Goal: Check status: Check status

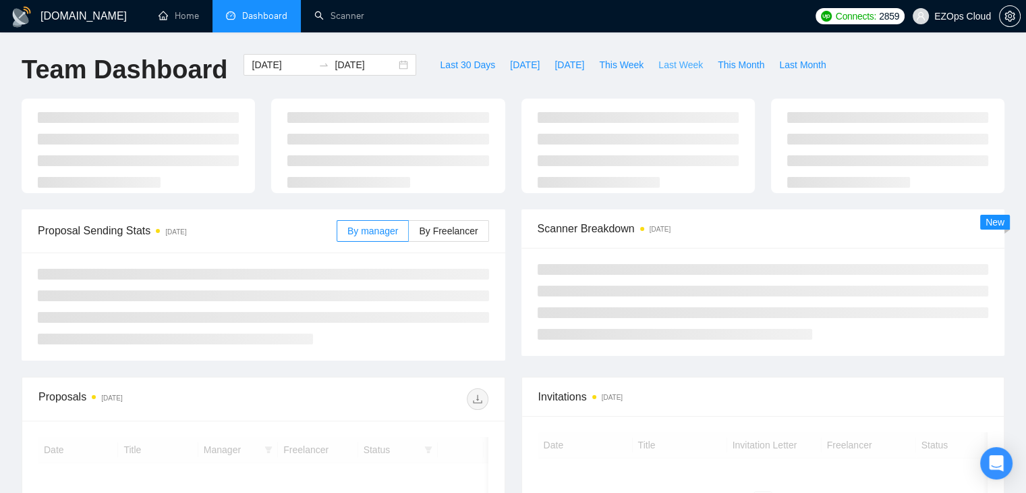
click at [658, 65] on span "Last Week" at bounding box center [680, 64] width 45 height 15
type input "[DATE]"
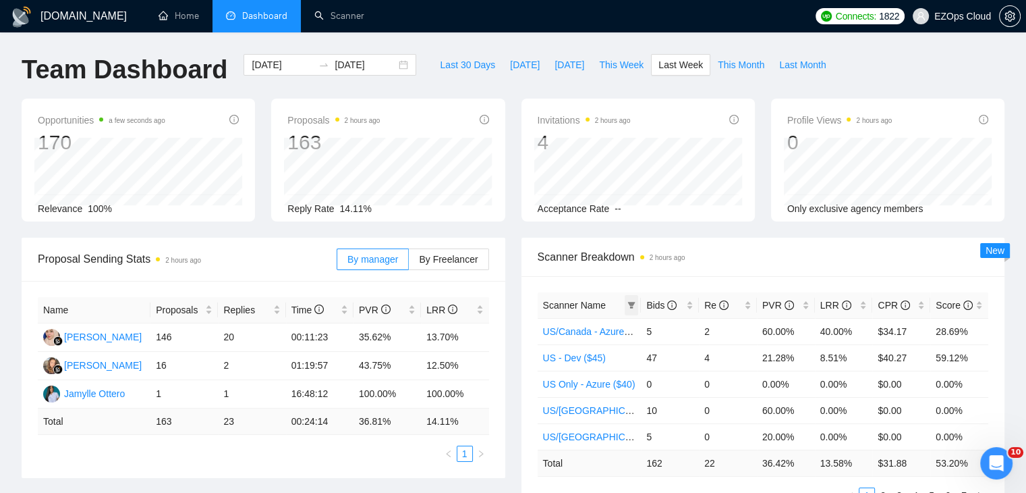
click at [629, 305] on icon "filter" at bounding box center [631, 305] width 8 height 8
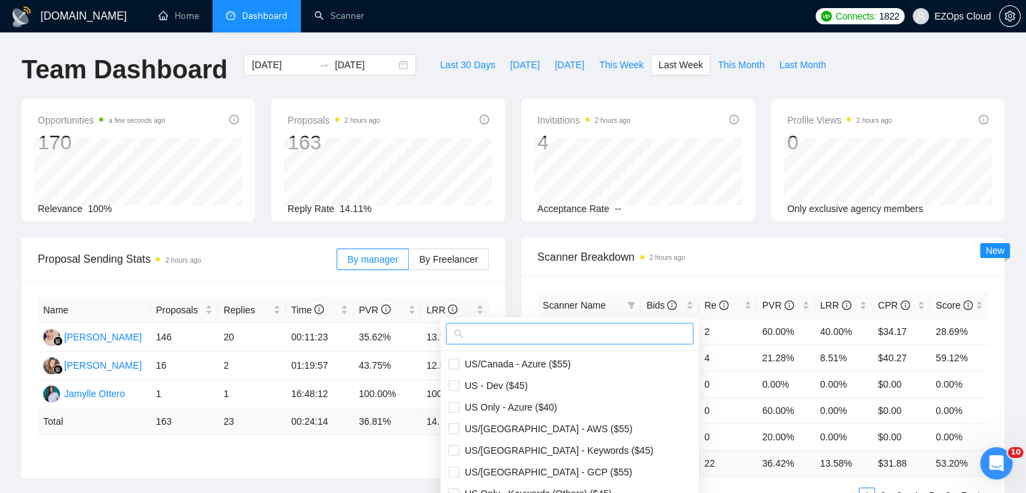
click at [493, 329] on input "text" at bounding box center [575, 333] width 219 height 15
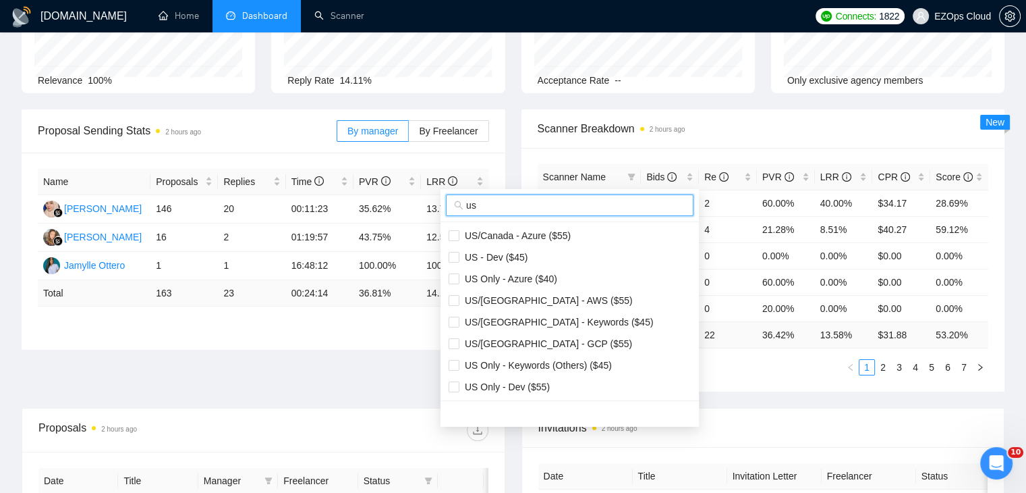
scroll to position [135, 0]
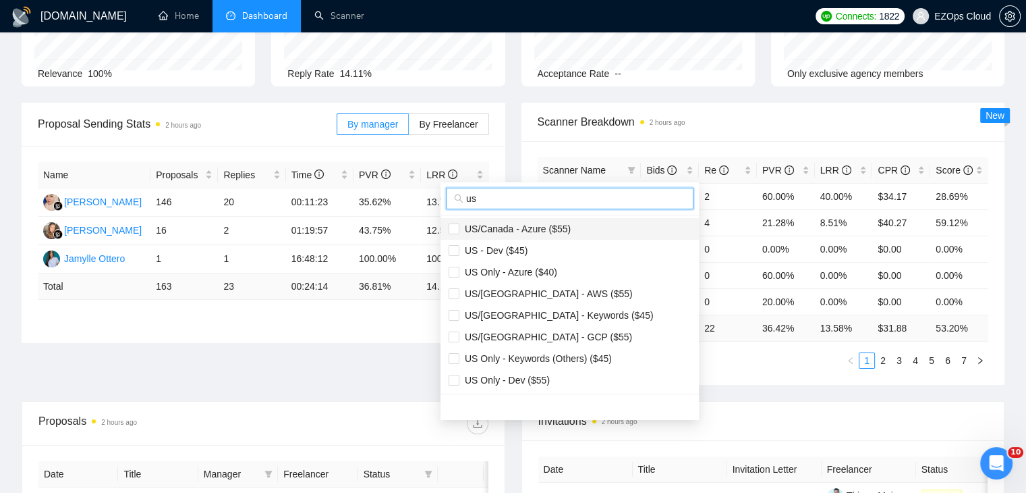
type input "us"
click at [572, 224] on span "US/Canada - Azure ($55)" at bounding box center [570, 228] width 242 height 15
checkbox input "true"
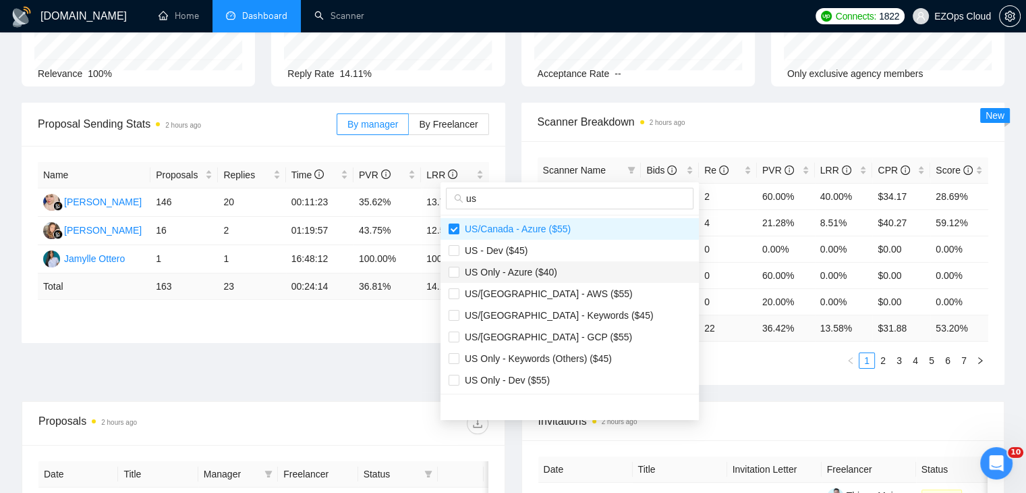
click at [532, 266] on span "US Only - Azure ($40)" at bounding box center [508, 271] width 98 height 11
checkbox input "true"
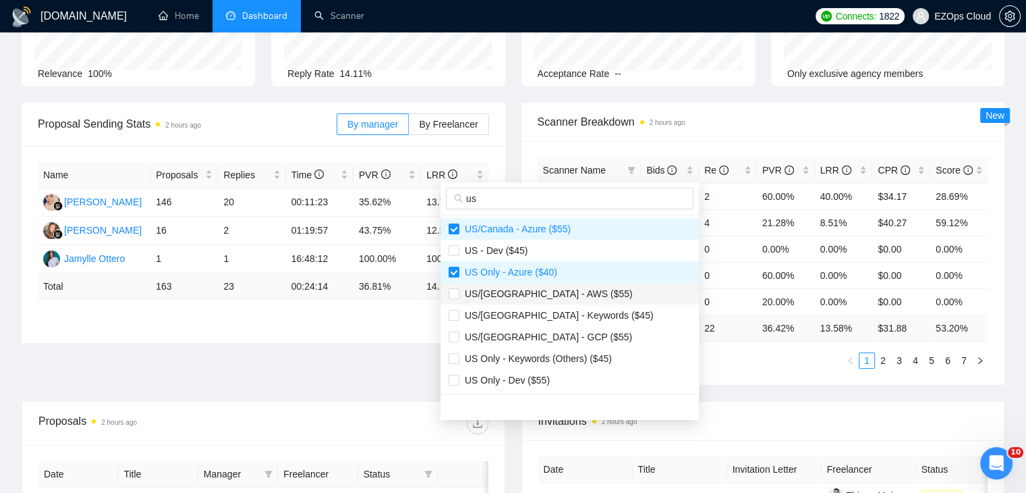
click at [551, 295] on span "US/[GEOGRAPHIC_DATA] - AWS ($55)" at bounding box center [545, 293] width 173 height 11
checkbox input "true"
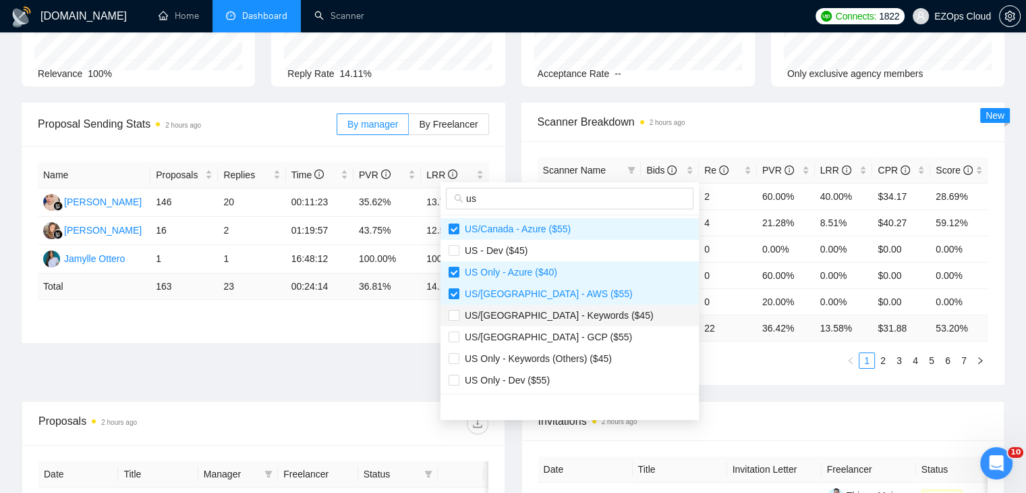
click at [561, 314] on span "US/[GEOGRAPHIC_DATA] - Keywords ($45)" at bounding box center [556, 315] width 194 height 11
checkbox input "true"
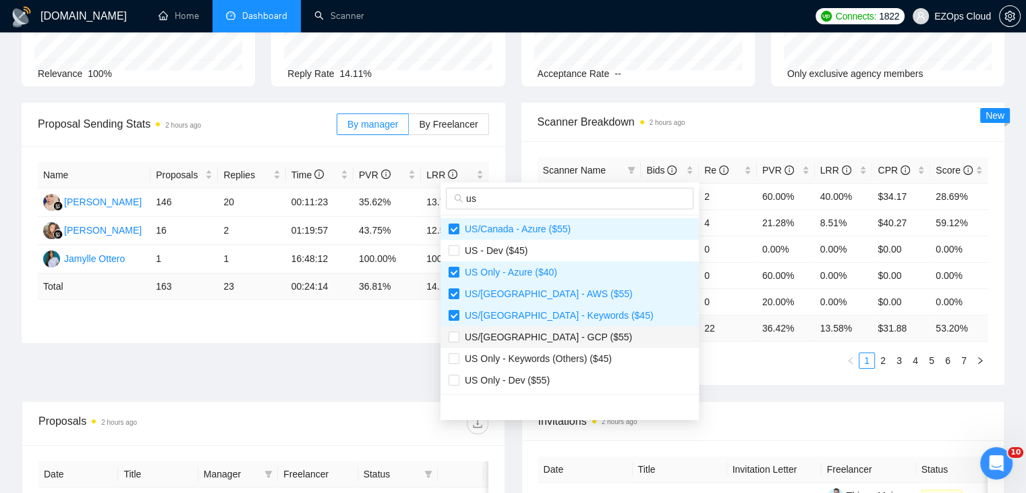
click at [566, 338] on span "US/[GEOGRAPHIC_DATA] - GCP ($55)" at bounding box center [570, 336] width 242 height 15
checkbox input "true"
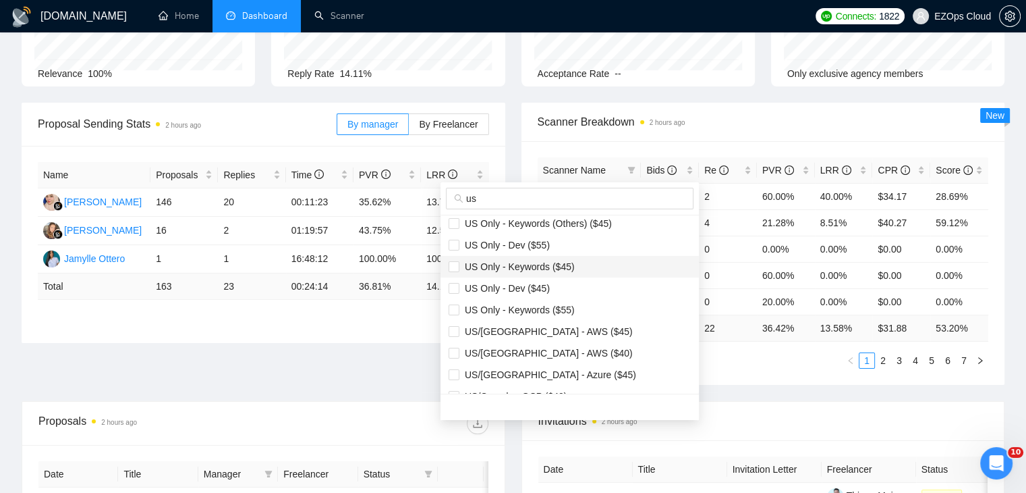
click at [540, 267] on span "US Only - Keywords ($45)" at bounding box center [516, 266] width 115 height 11
checkbox input "true"
click at [559, 307] on span "US Only - Keywords ($55)" at bounding box center [516, 309] width 115 height 11
checkbox input "true"
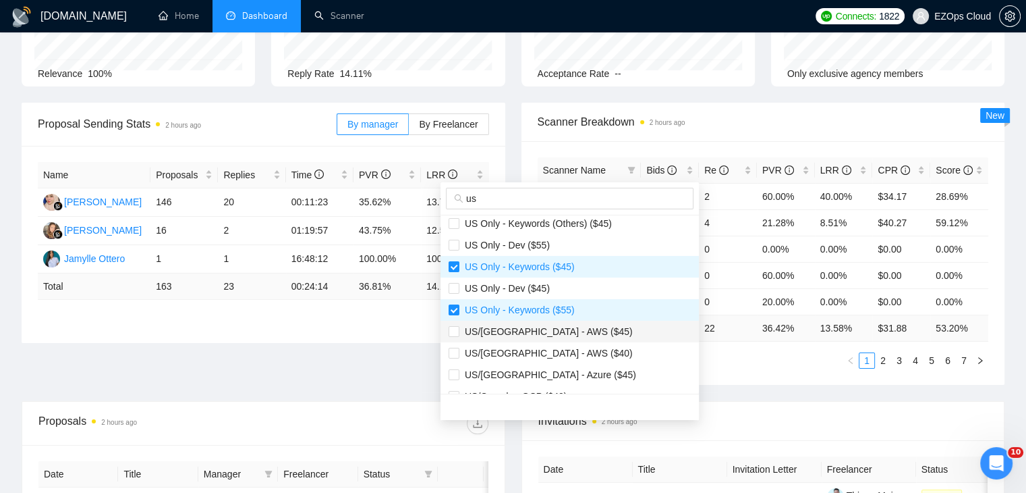
click at [568, 334] on span "US/[GEOGRAPHIC_DATA] - AWS ($45)" at bounding box center [570, 331] width 242 height 15
checkbox input "true"
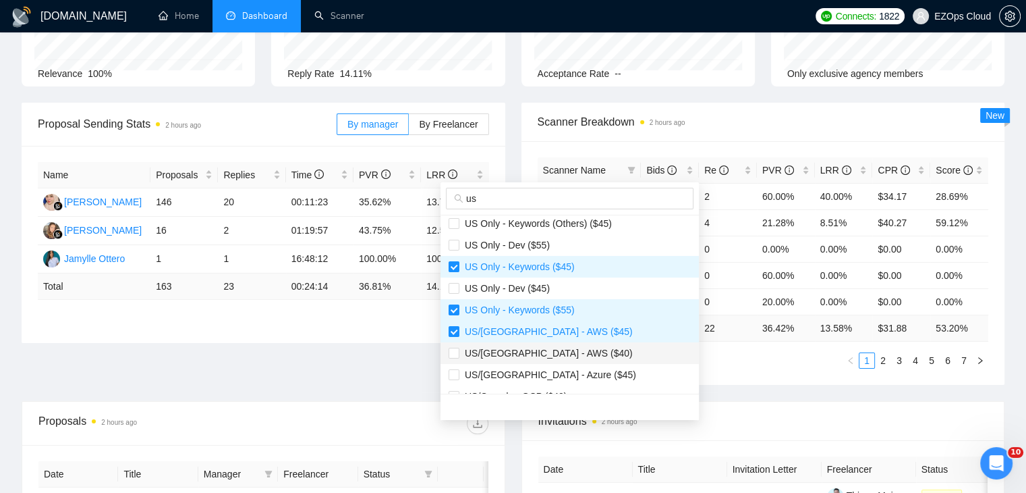
click at [571, 357] on span "US/[GEOGRAPHIC_DATA] - AWS ($40)" at bounding box center [570, 352] width 242 height 15
checkbox input "true"
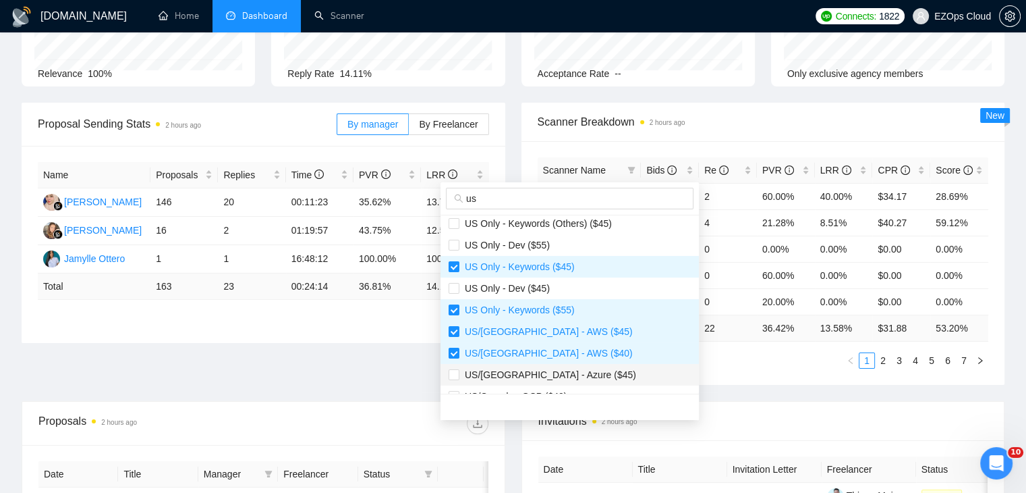
click at [571, 371] on span "US/[GEOGRAPHIC_DATA] - Azure ($45)" at bounding box center [570, 374] width 242 height 15
checkbox input "true"
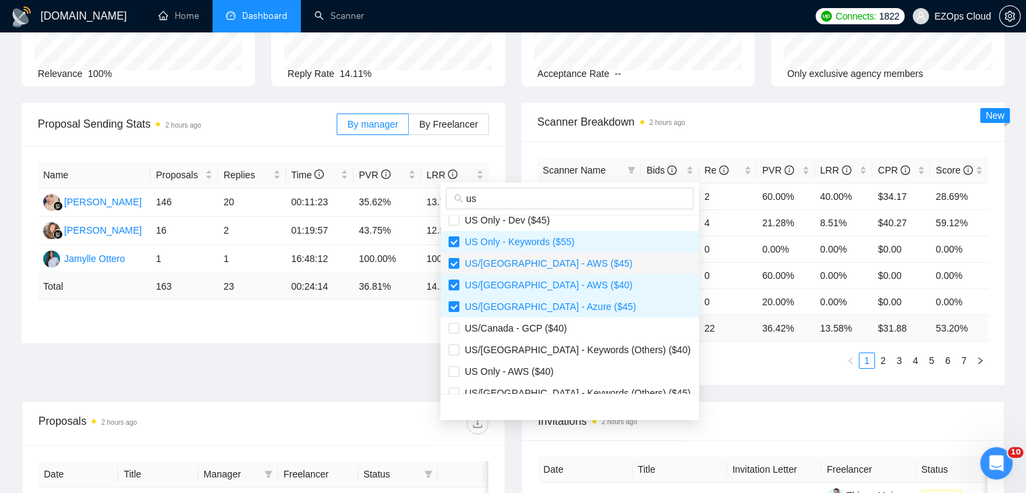
scroll to position [270, 0]
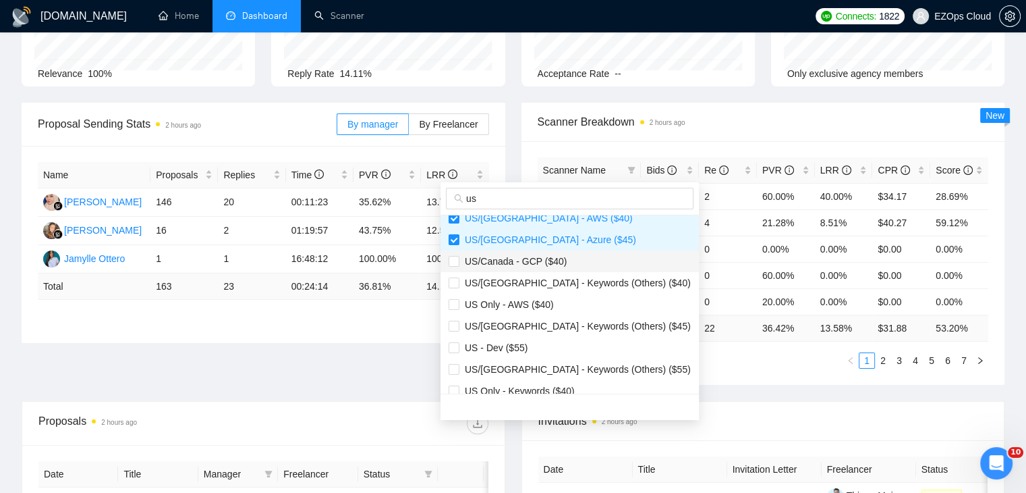
click at [542, 260] on span "US/Canada - GCP ($40)" at bounding box center [512, 261] width 107 height 11
checkbox input "true"
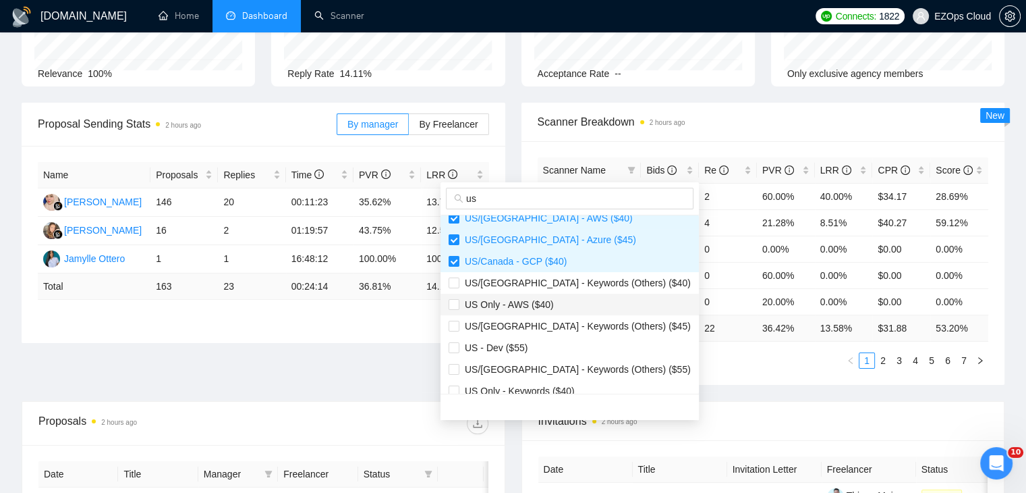
click at [558, 308] on span "US Only - AWS ($40)" at bounding box center [570, 304] width 242 height 15
checkbox input "true"
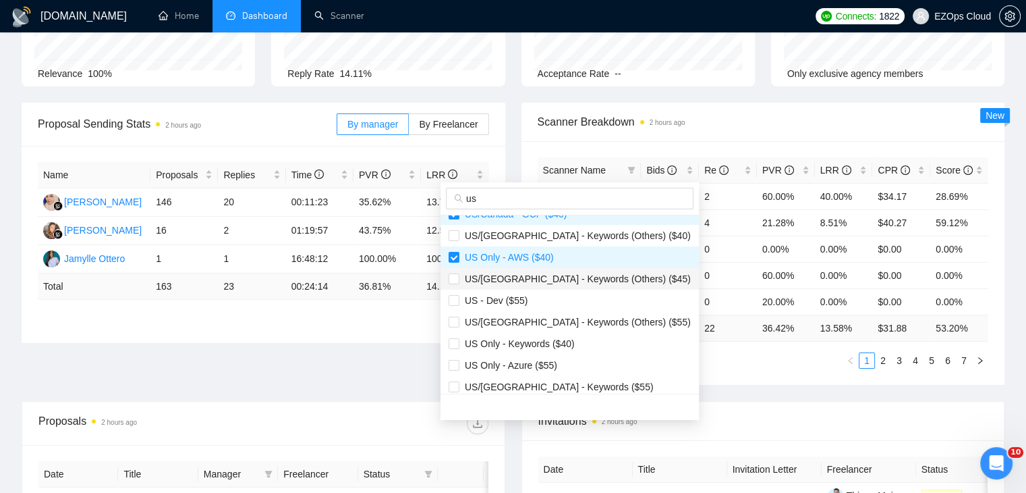
scroll to position [337, 0]
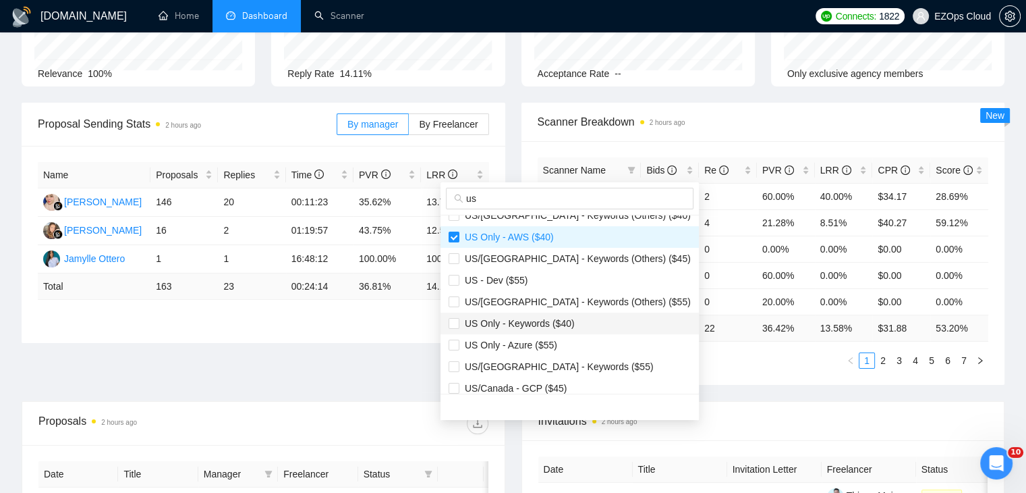
click at [561, 322] on span "US Only - Keywords ($40)" at bounding box center [516, 323] width 115 height 11
checkbox input "true"
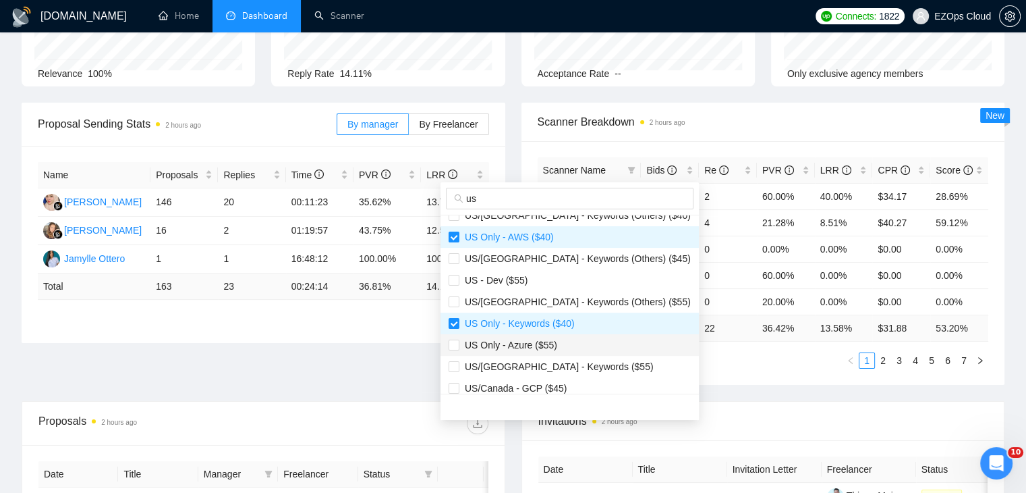
click at [563, 344] on span "US Only - Azure ($55)" at bounding box center [570, 344] width 242 height 15
checkbox input "true"
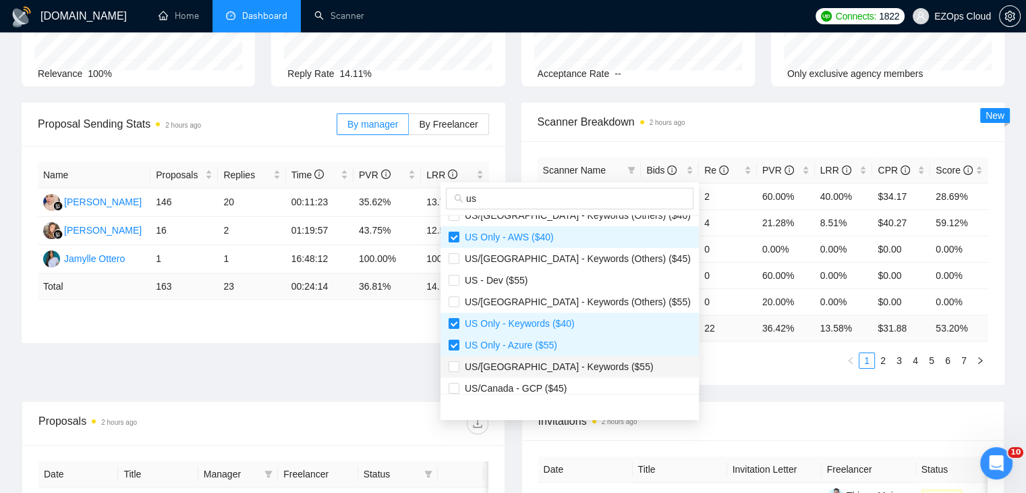
click at [571, 368] on span "US/[GEOGRAPHIC_DATA] - Keywords ($55)" at bounding box center [556, 366] width 194 height 11
checkbox input "true"
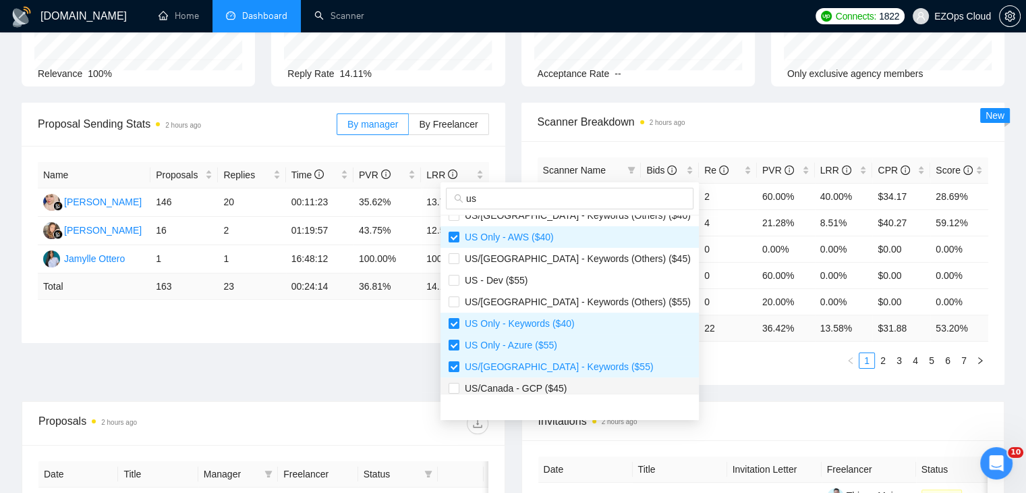
click at [580, 384] on span "US/Canada - GCP ($45)" at bounding box center [570, 388] width 242 height 15
checkbox input "true"
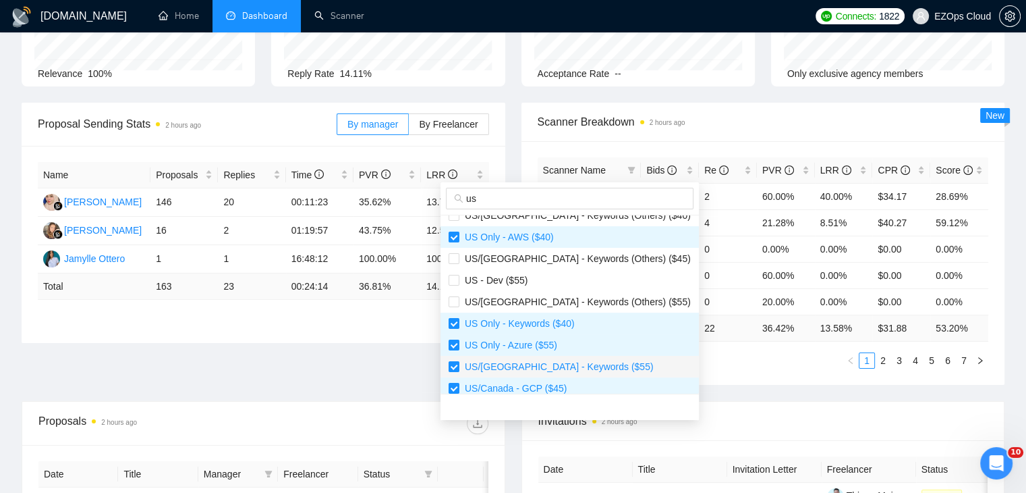
scroll to position [367, 0]
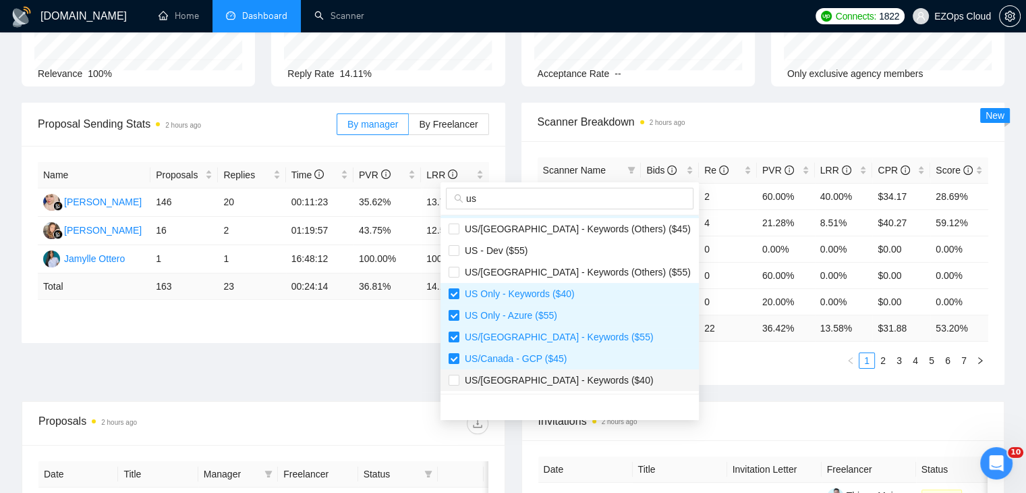
click at [584, 374] on span "US/[GEOGRAPHIC_DATA] - Keywords ($40)" at bounding box center [570, 379] width 242 height 15
checkbox input "true"
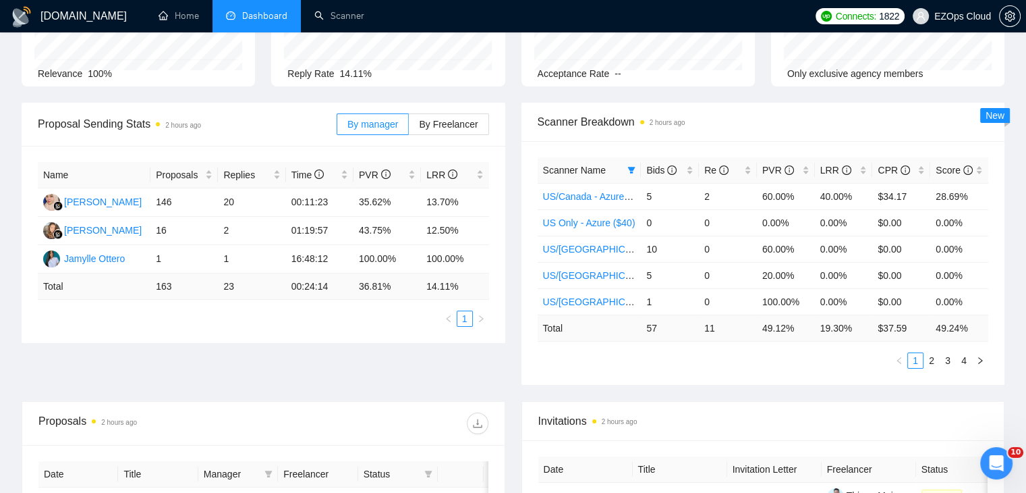
click at [699, 374] on div "Scanner Name Bids Re PVR LRR CPR Score [GEOGRAPHIC_DATA]/[GEOGRAPHIC_DATA] - Az…" at bounding box center [764, 263] width 484 height 244
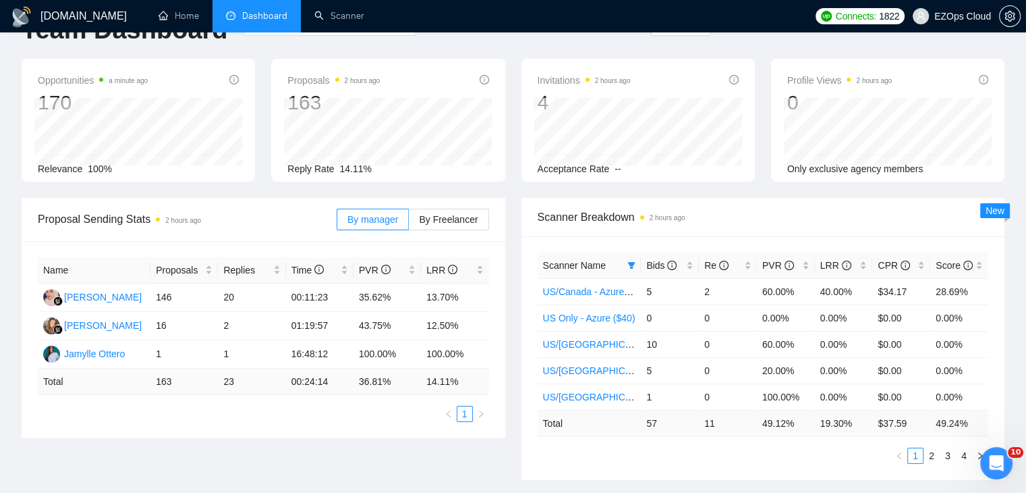
scroll to position [0, 0]
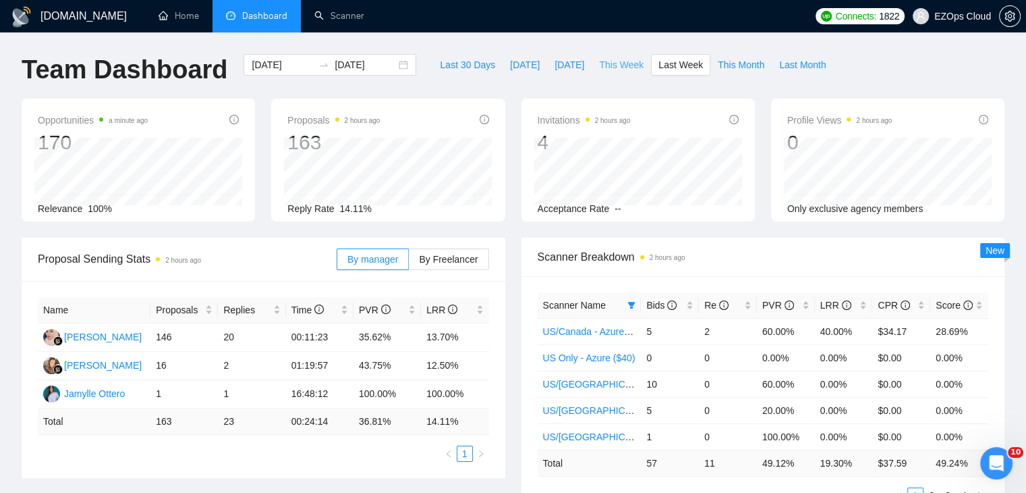
click at [621, 63] on span "This Week" at bounding box center [621, 64] width 45 height 15
type input "[DATE]"
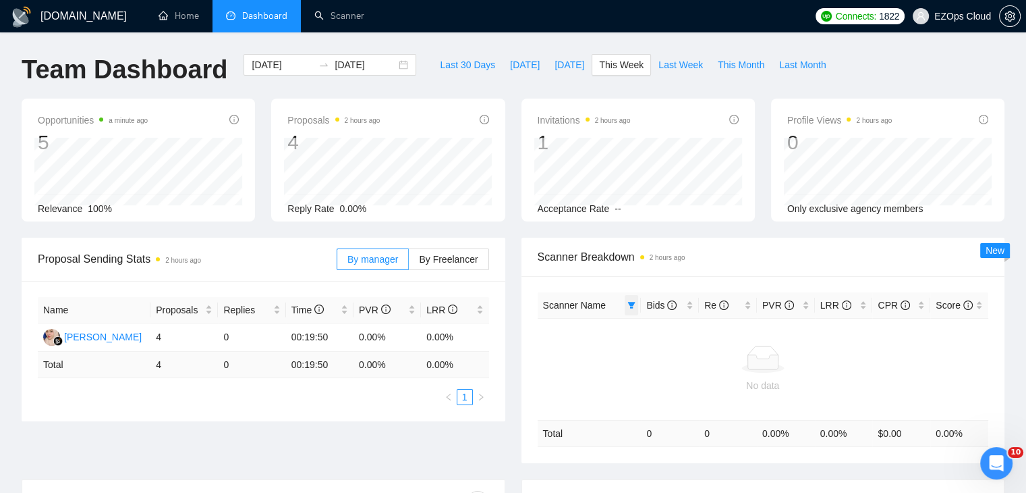
click at [633, 307] on icon "filter" at bounding box center [631, 305] width 8 height 8
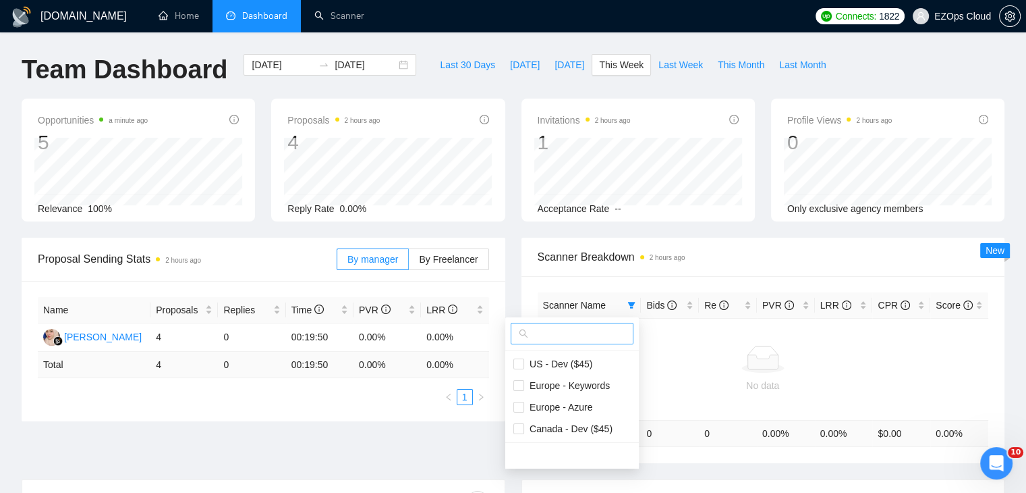
click at [565, 333] on input "text" at bounding box center [578, 333] width 94 height 15
type input "us"
click at [510, 243] on div "Proposal Sending Stats 2 hours ago By manager By Freelancer Name Proposals Repl…" at bounding box center [263, 329] width 500 height 184
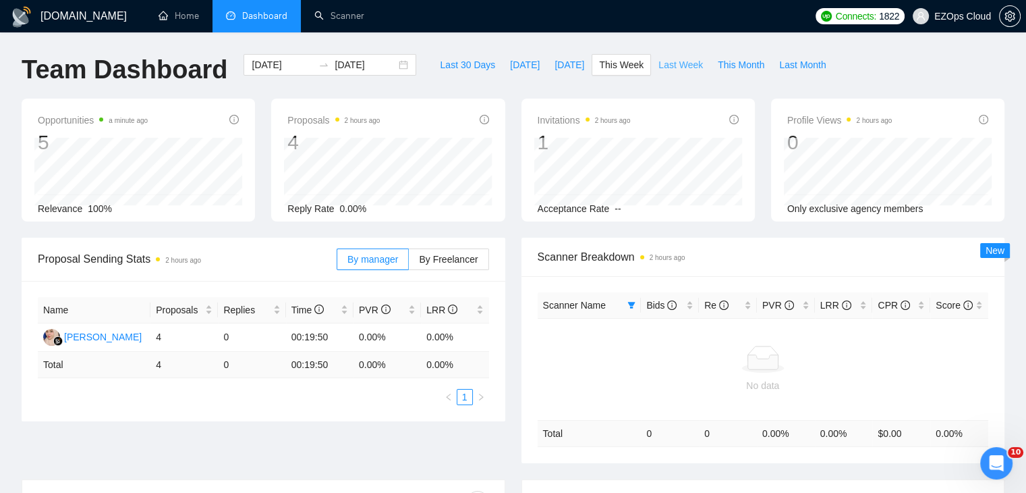
click at [658, 58] on span "Last Week" at bounding box center [680, 64] width 45 height 15
type input "[DATE]"
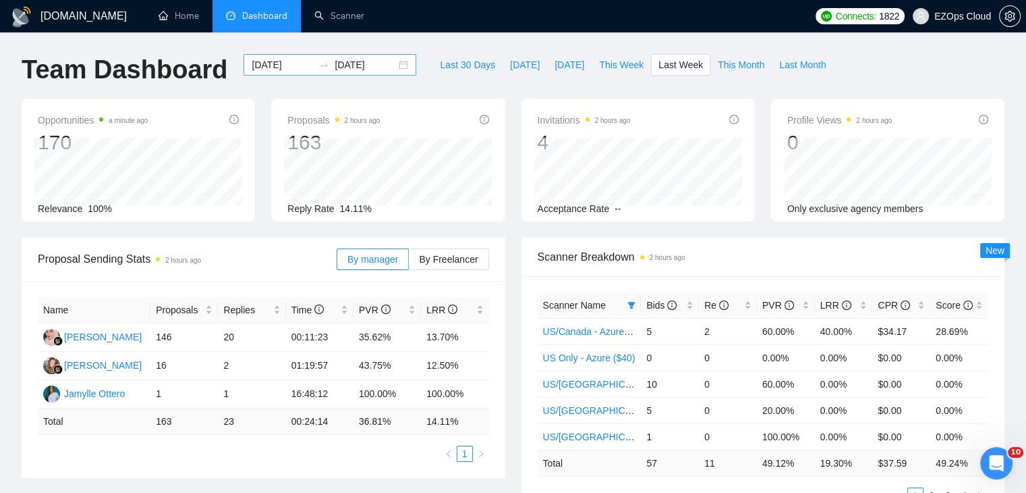
click at [393, 65] on div "[DATE] [DATE]" at bounding box center [330, 65] width 173 height 22
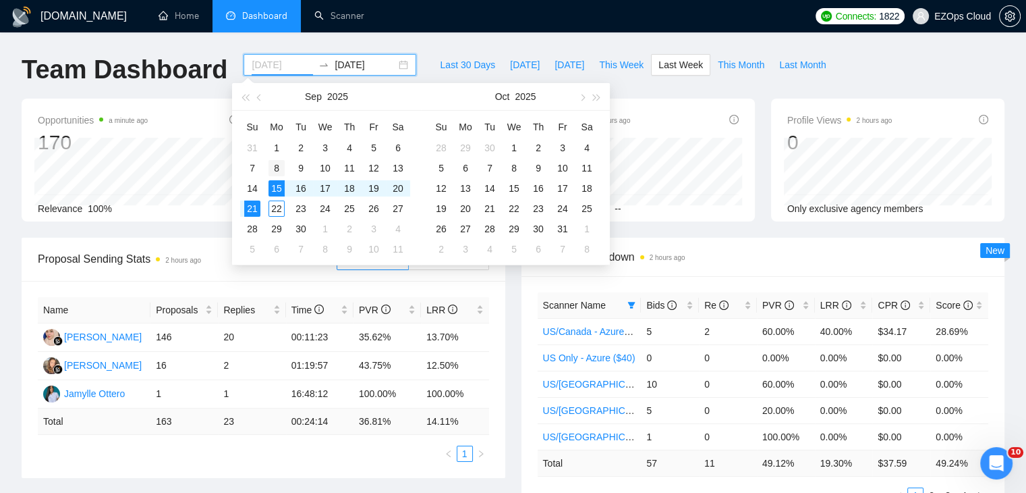
type input "[DATE]"
click at [275, 167] on div "8" at bounding box center [277, 168] width 16 height 16
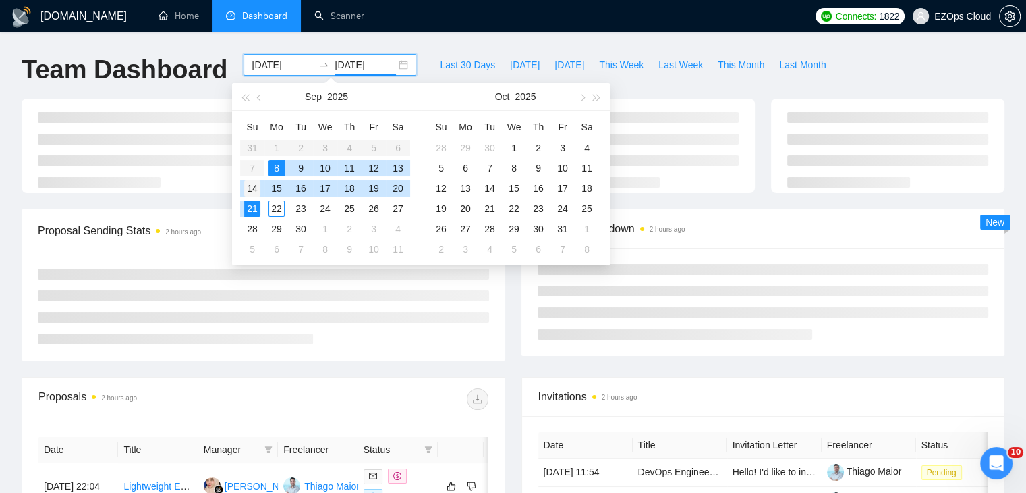
type input "[DATE]"
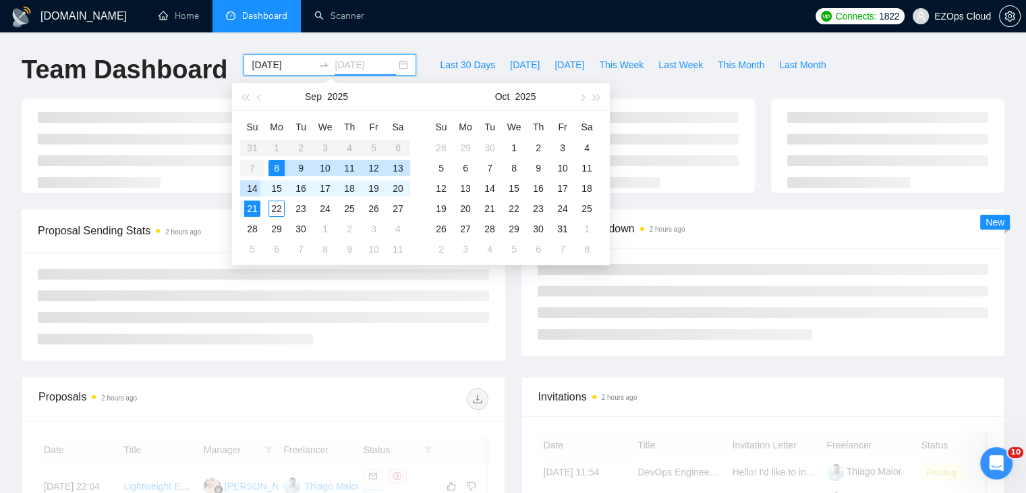
click at [254, 178] on td "14" at bounding box center [252, 188] width 24 height 20
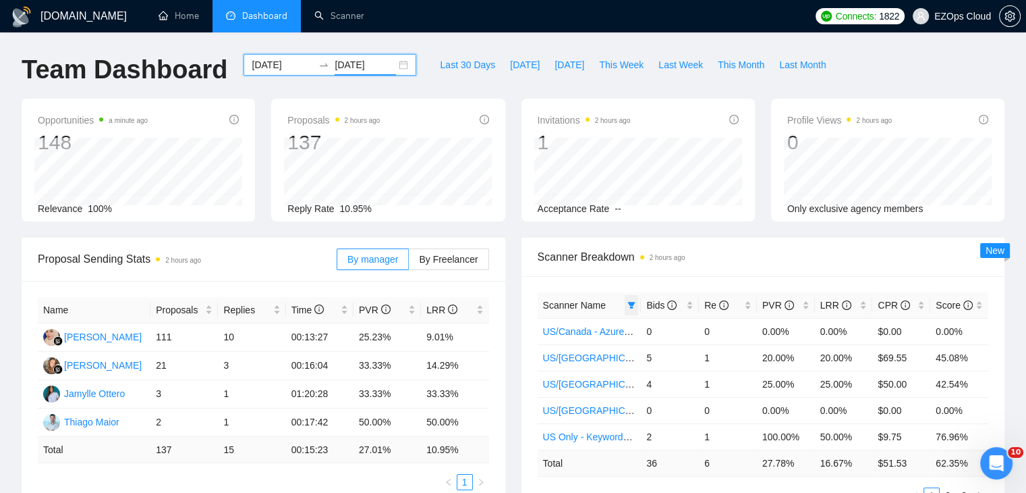
click at [626, 310] on span at bounding box center [631, 305] width 13 height 20
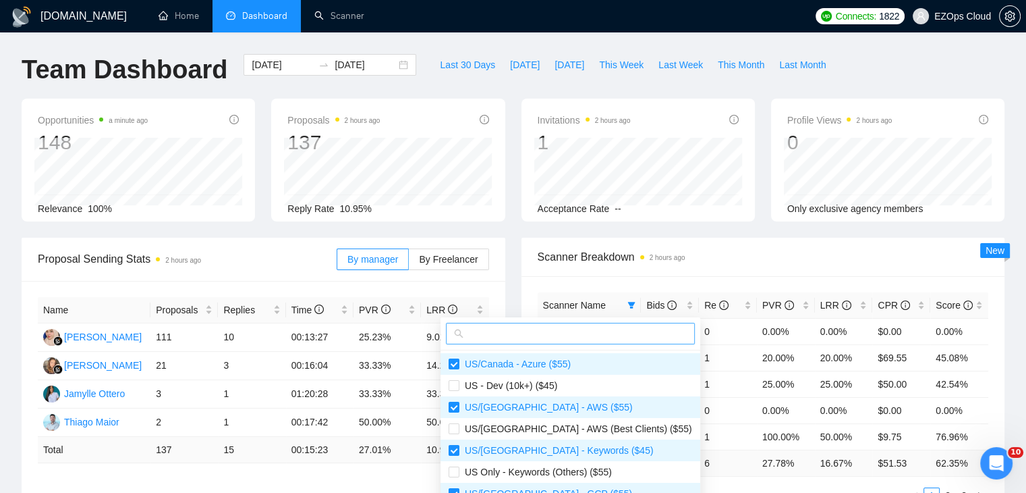
click at [486, 327] on input "text" at bounding box center [576, 333] width 221 height 15
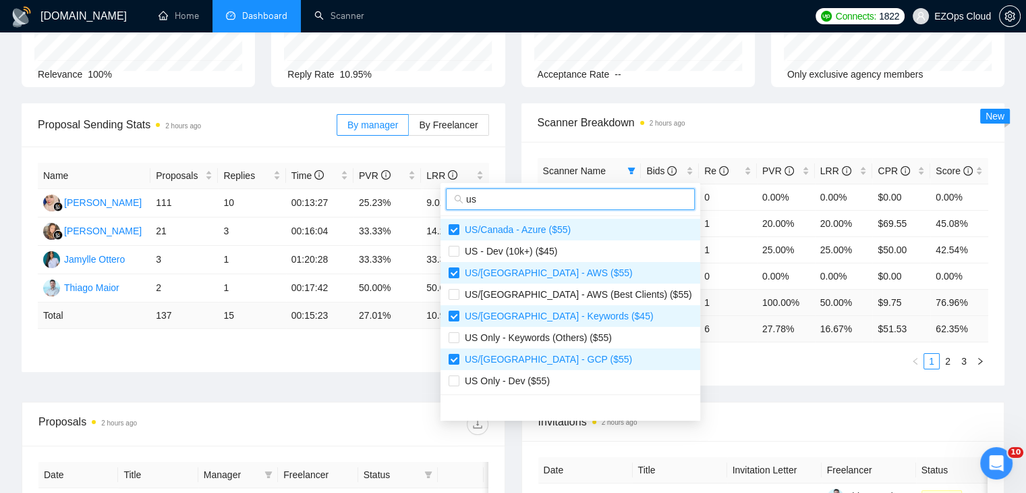
scroll to position [135, 0]
type input "us"
click at [538, 292] on span "US/[GEOGRAPHIC_DATA] - AWS (Best Clients) ($55)" at bounding box center [575, 293] width 233 height 11
checkbox input "true"
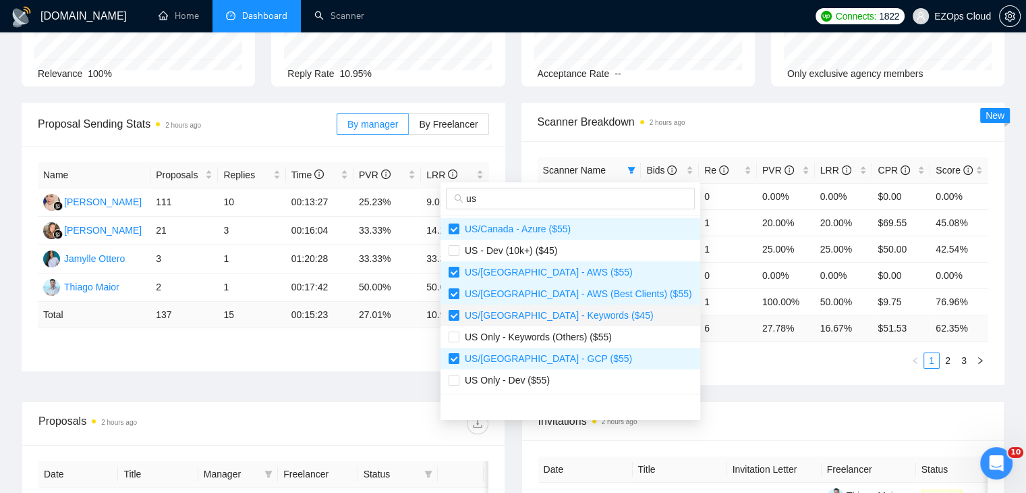
scroll to position [67, 0]
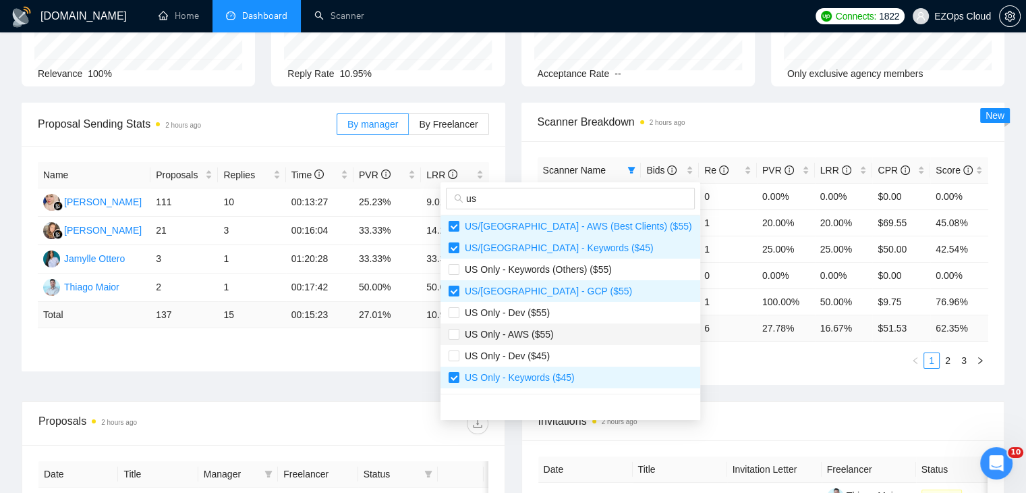
click at [548, 330] on span "US Only - AWS ($55)" at bounding box center [506, 334] width 94 height 11
checkbox input "true"
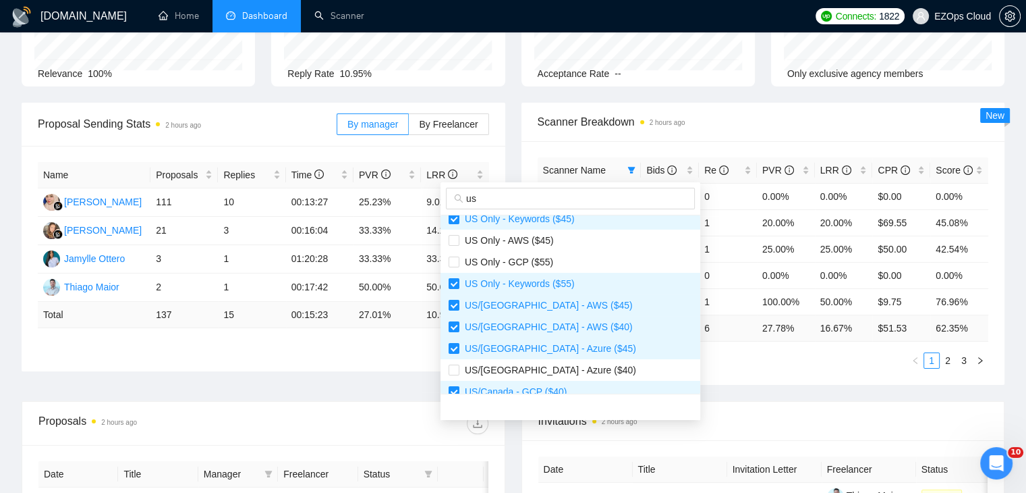
scroll to position [270, 0]
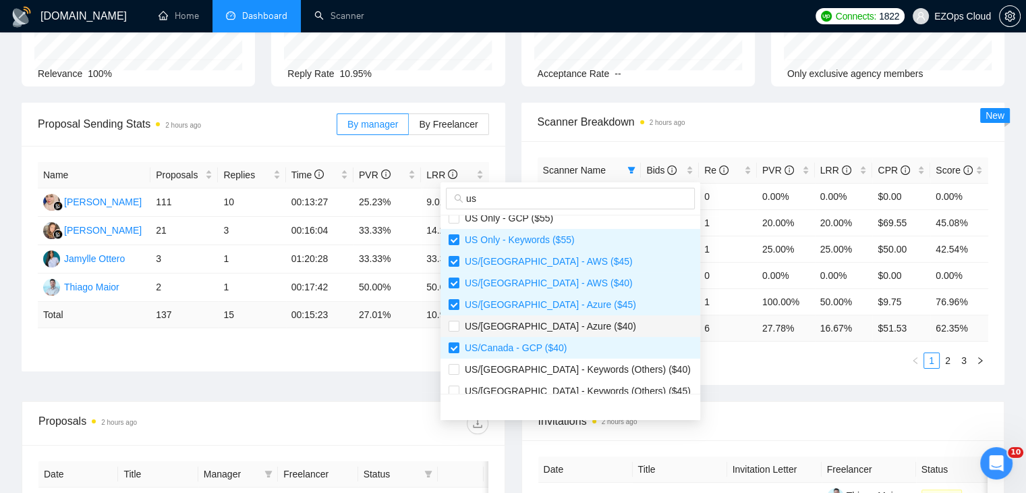
click at [557, 333] on span "US/[GEOGRAPHIC_DATA] - Azure ($40)" at bounding box center [571, 325] width 244 height 15
checkbox input "true"
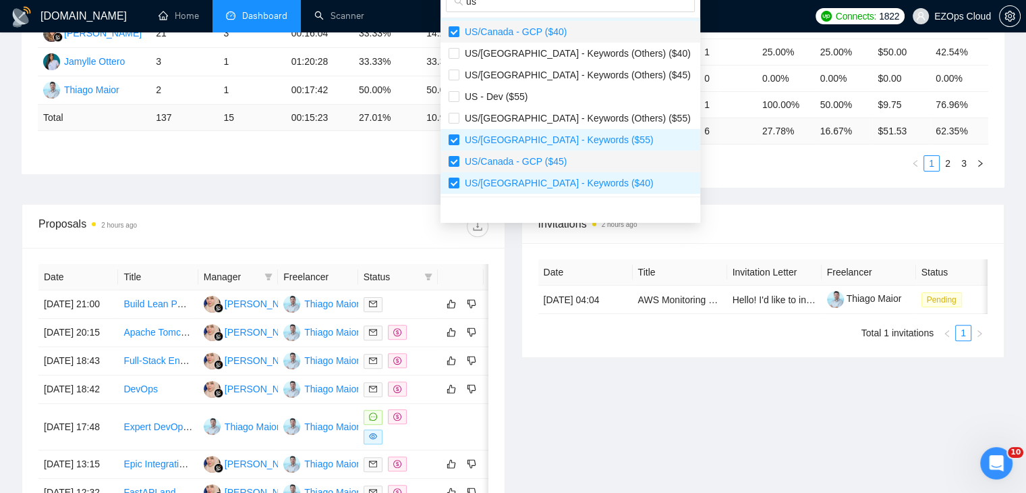
scroll to position [337, 0]
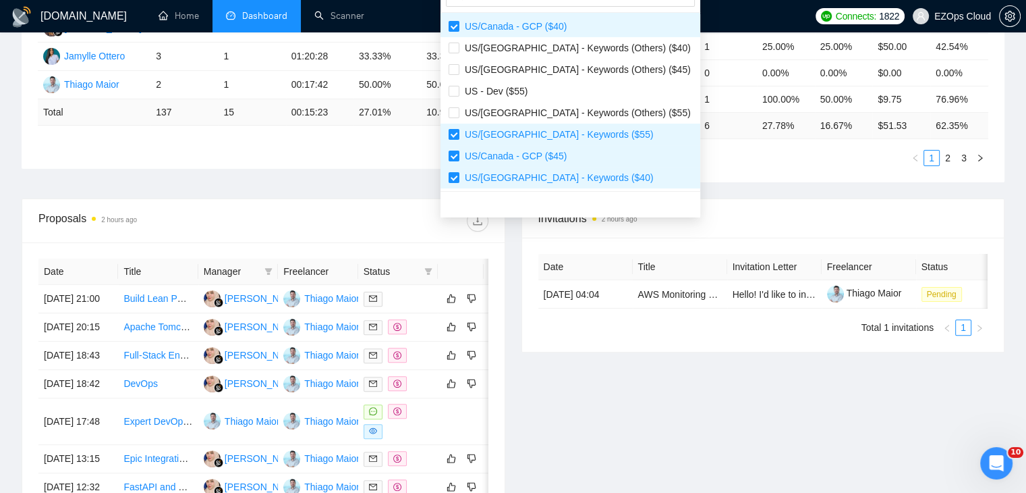
click at [716, 160] on ul "1 2 3" at bounding box center [763, 158] width 451 height 16
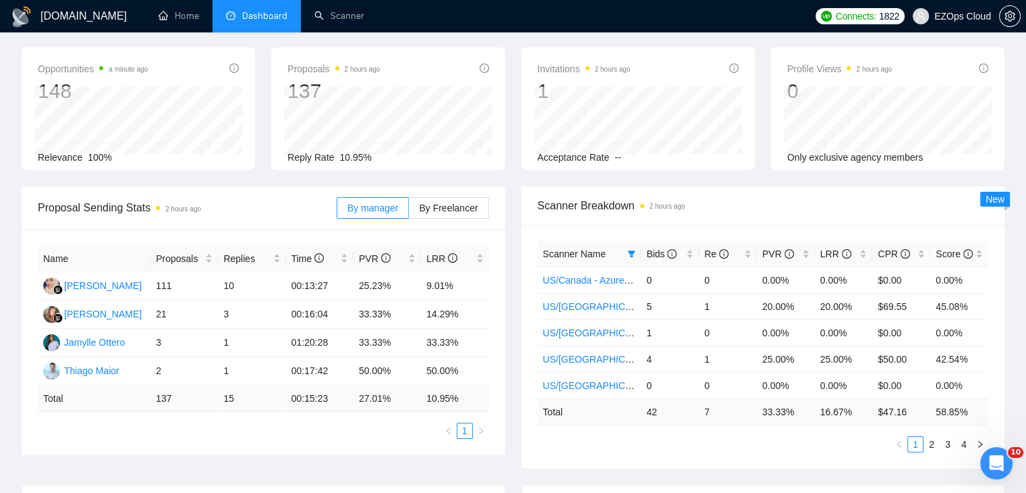
scroll to position [0, 0]
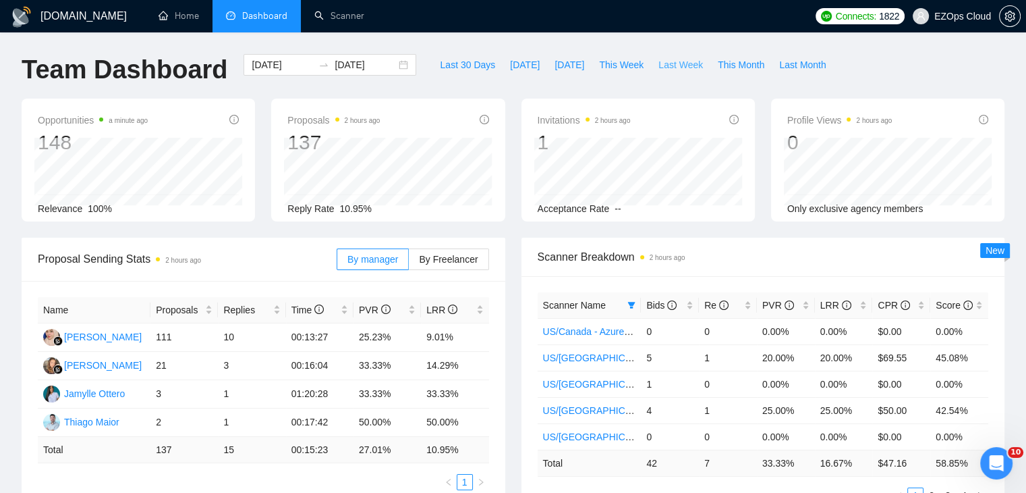
click at [658, 63] on span "Last Week" at bounding box center [680, 64] width 45 height 15
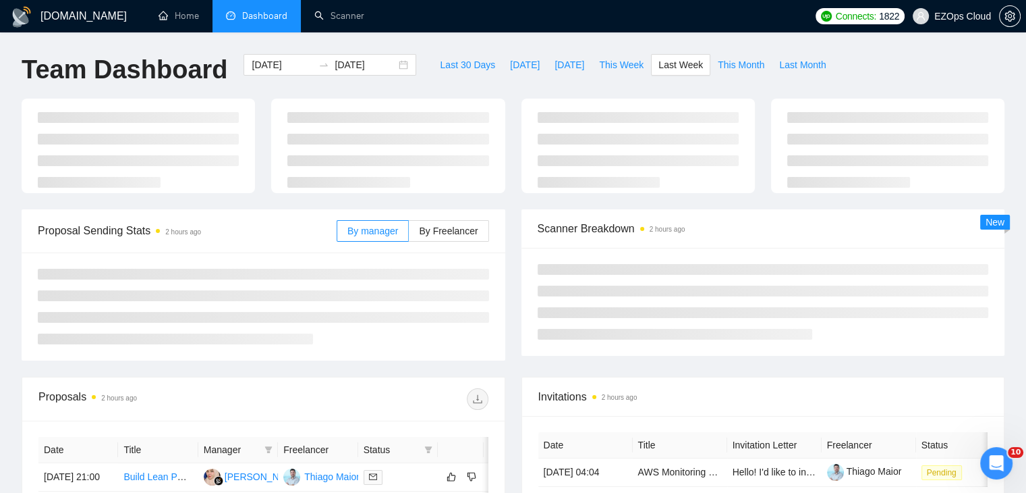
type input "[DATE]"
